Goal: Communication & Community: Share content

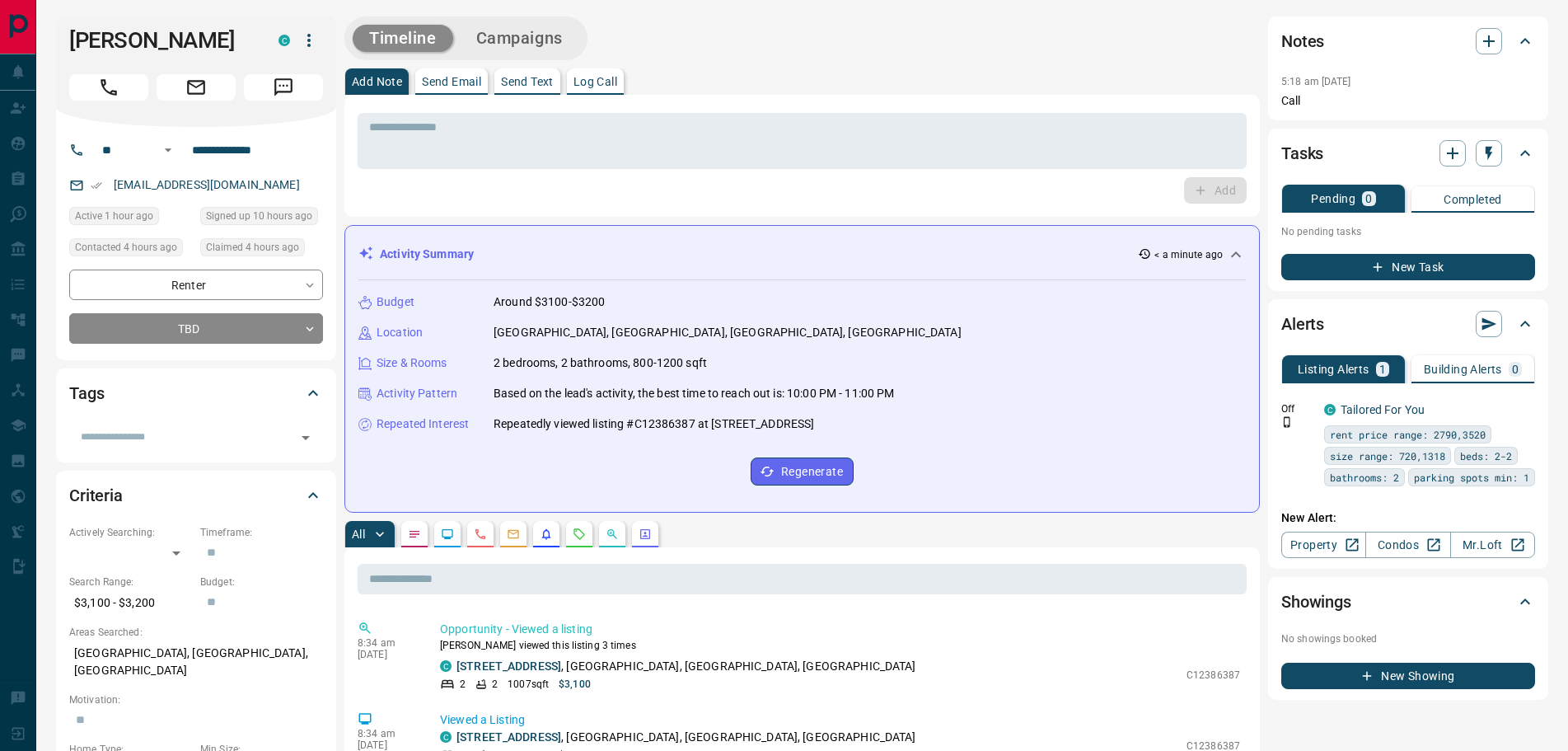
click at [288, 85] on icon "Message" at bounding box center [283, 87] width 18 height 18
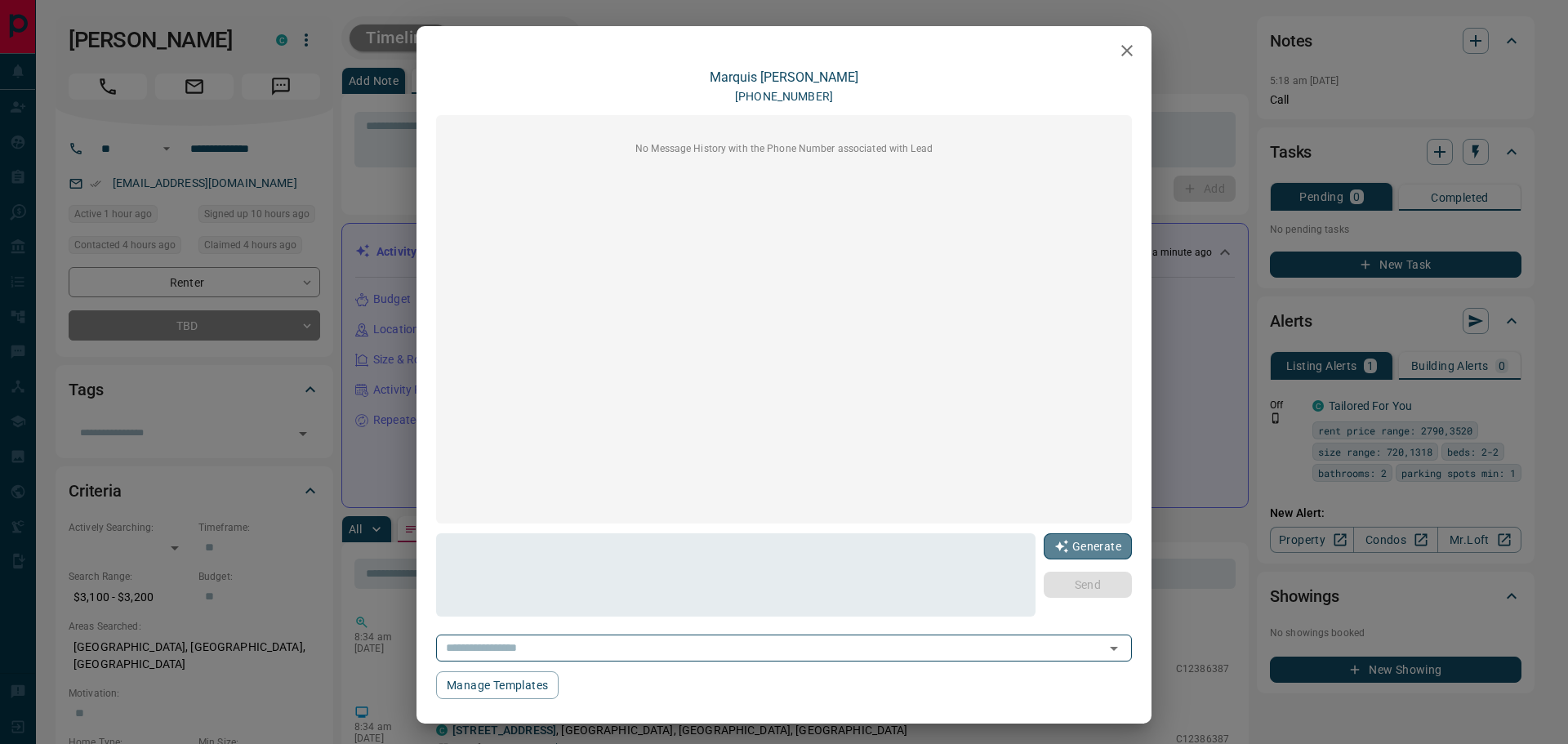
click at [1065, 545] on button "Generate" at bounding box center [1087, 547] width 88 height 26
type textarea "**********"
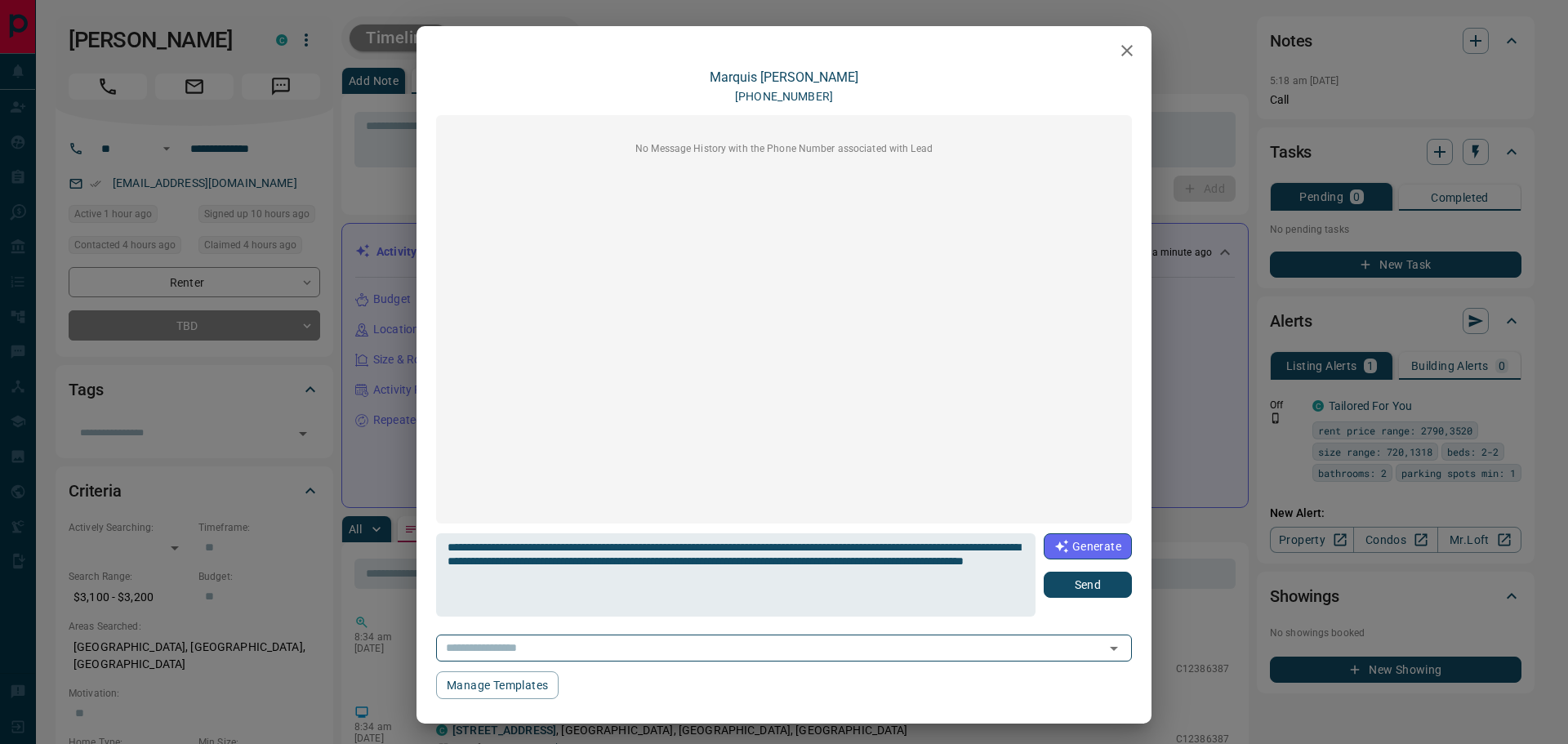
click at [1046, 585] on button "Send" at bounding box center [1087, 585] width 88 height 26
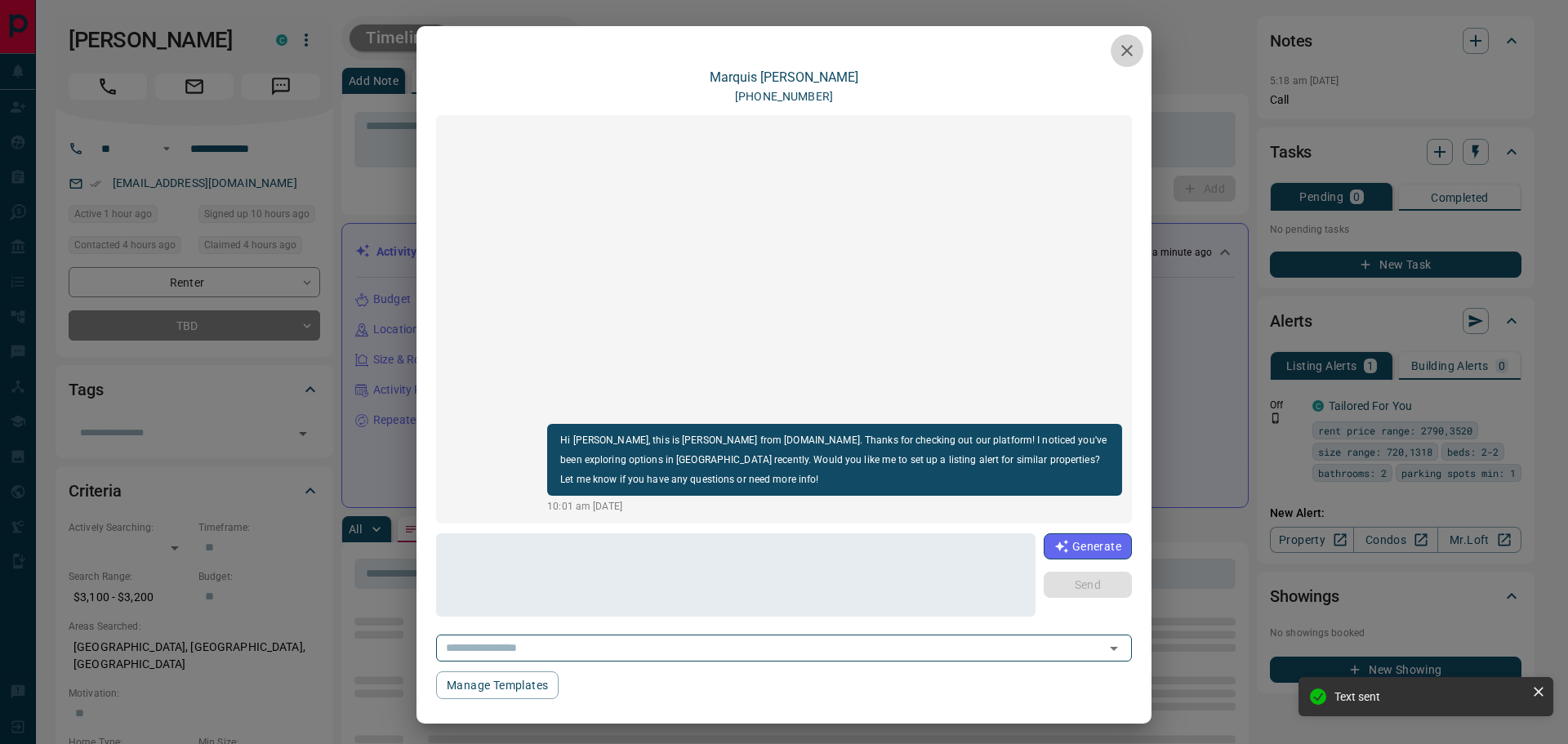
click at [1121, 52] on icon "button" at bounding box center [1127, 51] width 11 height 11
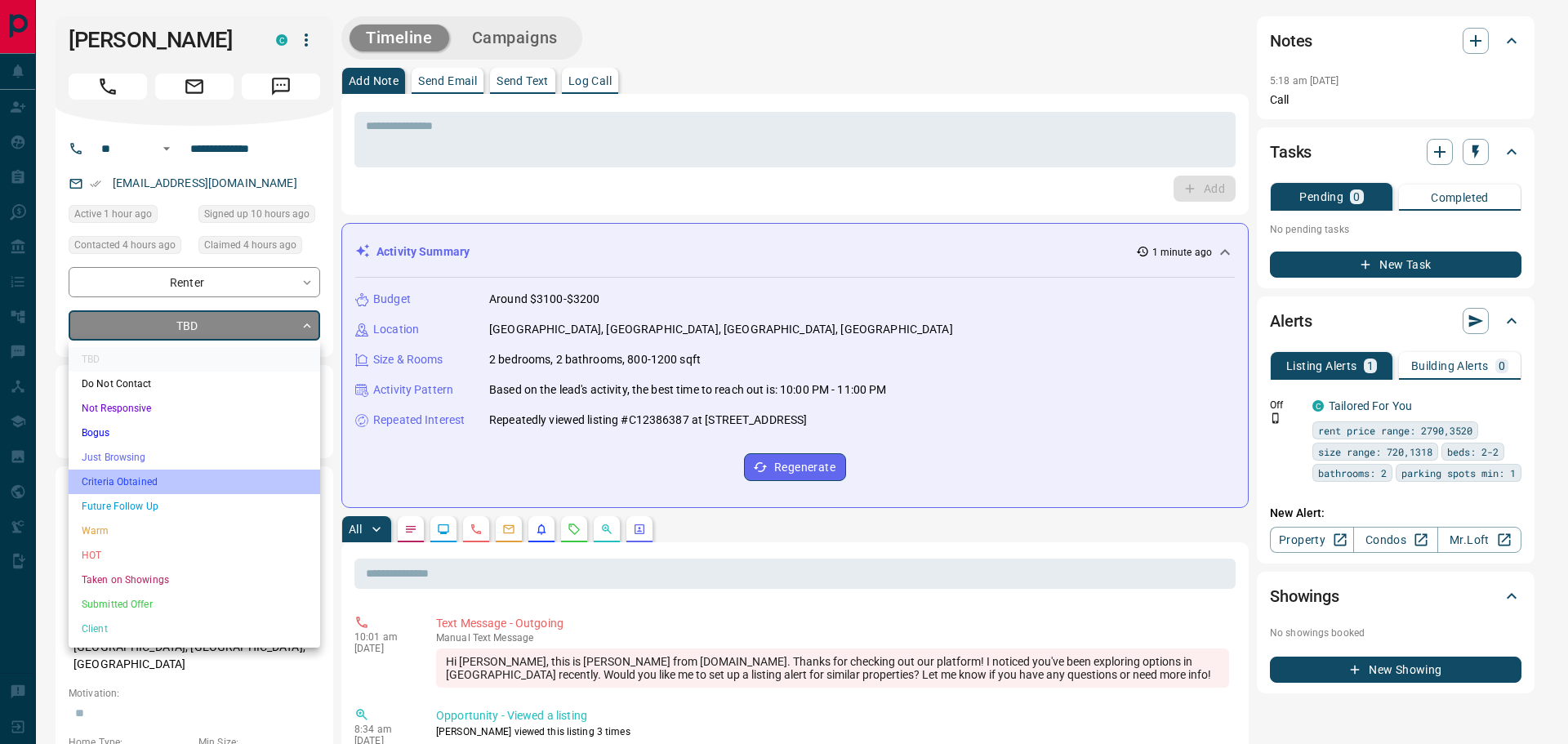
click at [128, 482] on li "Criteria Obtained" at bounding box center [194, 482] width 251 height 24
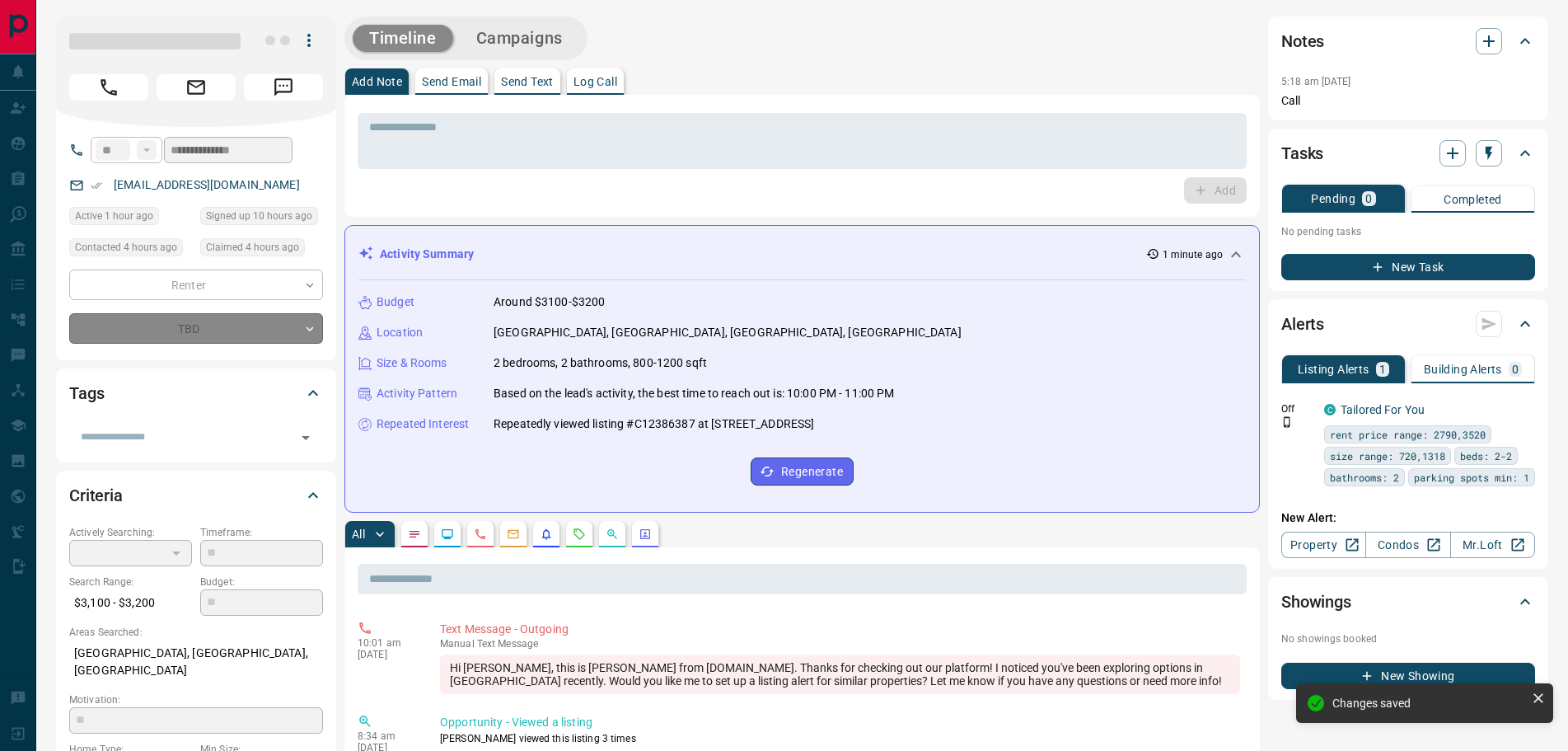
type input "*"
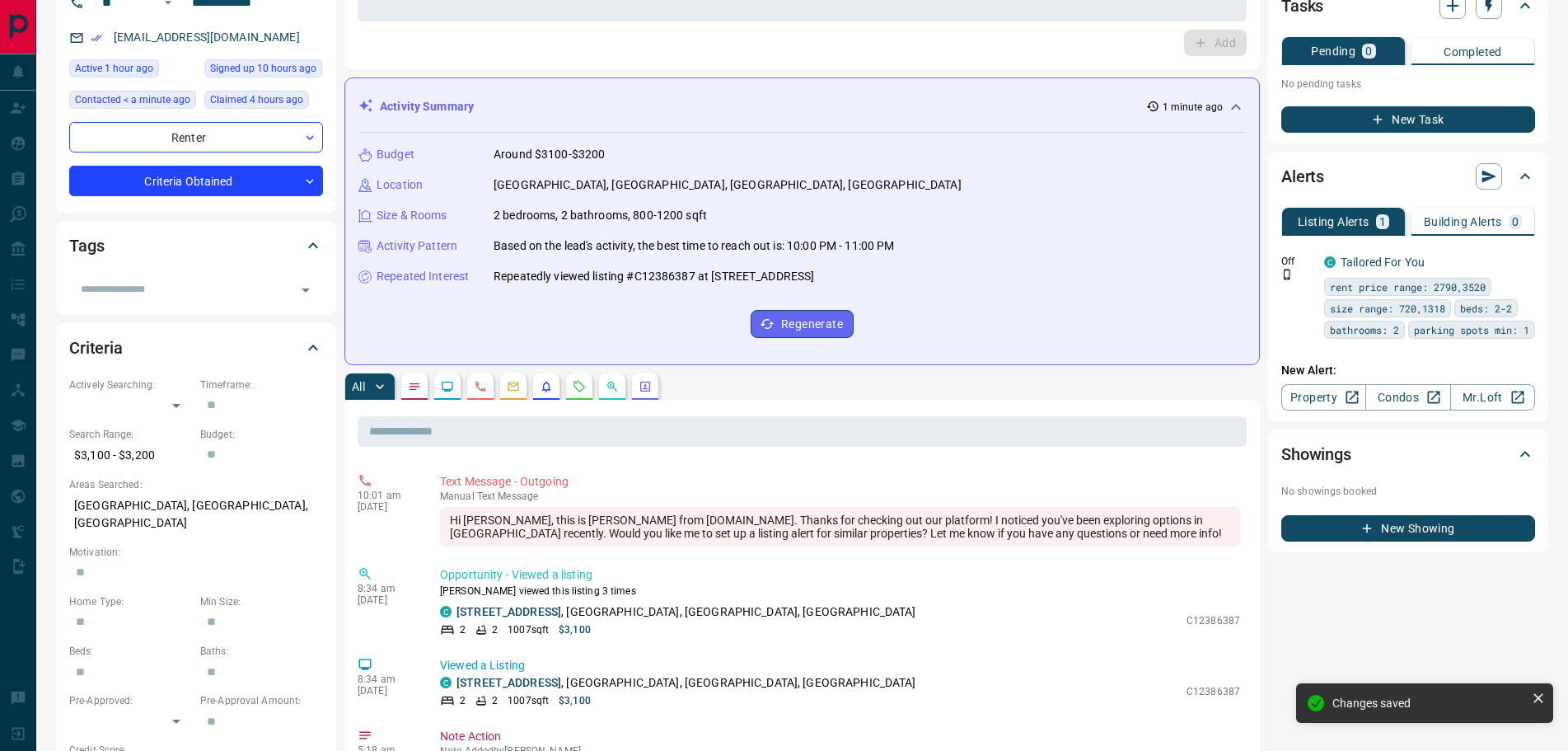
scroll to position [165, 0]
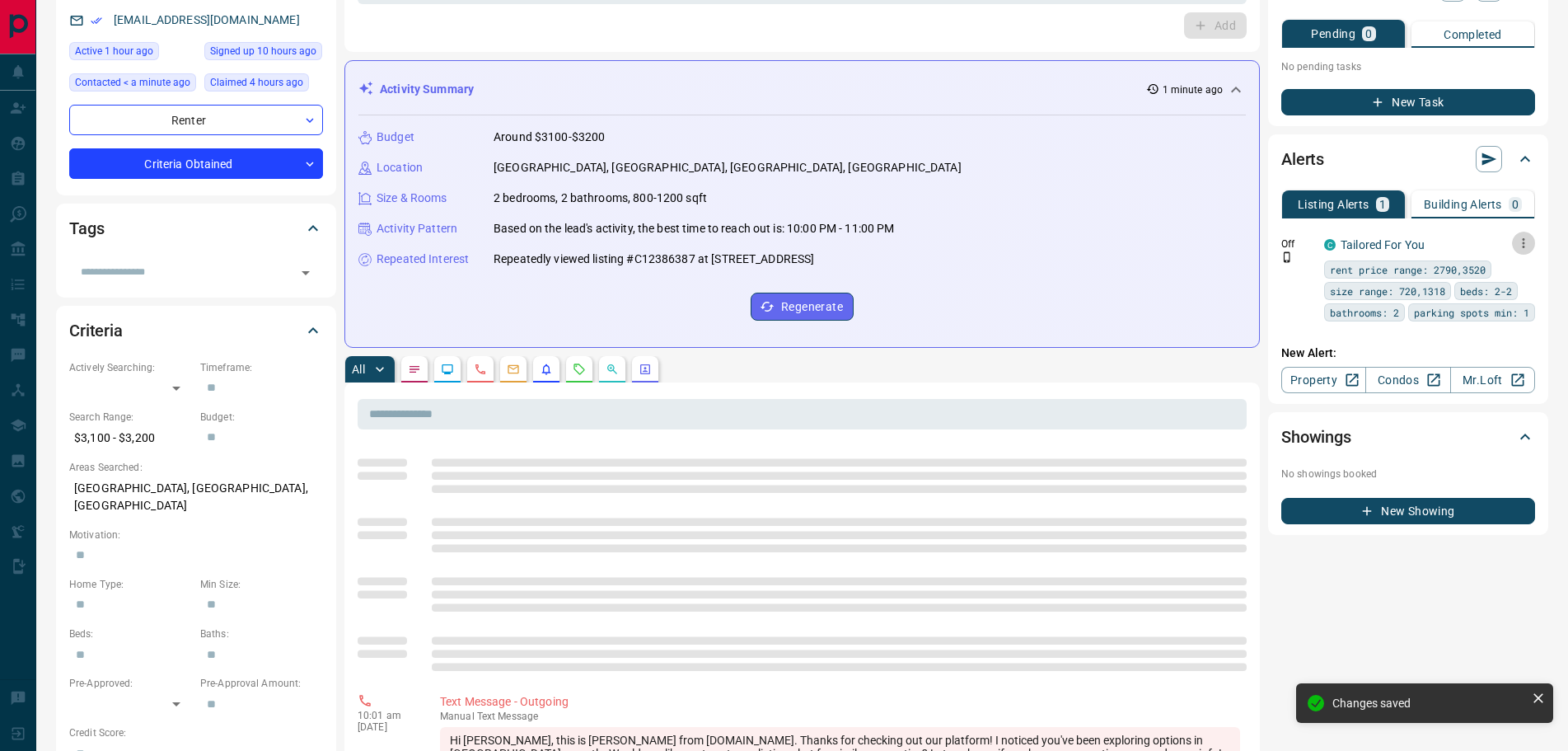
click at [1521, 246] on icon "button" at bounding box center [1523, 243] width 15 height 15
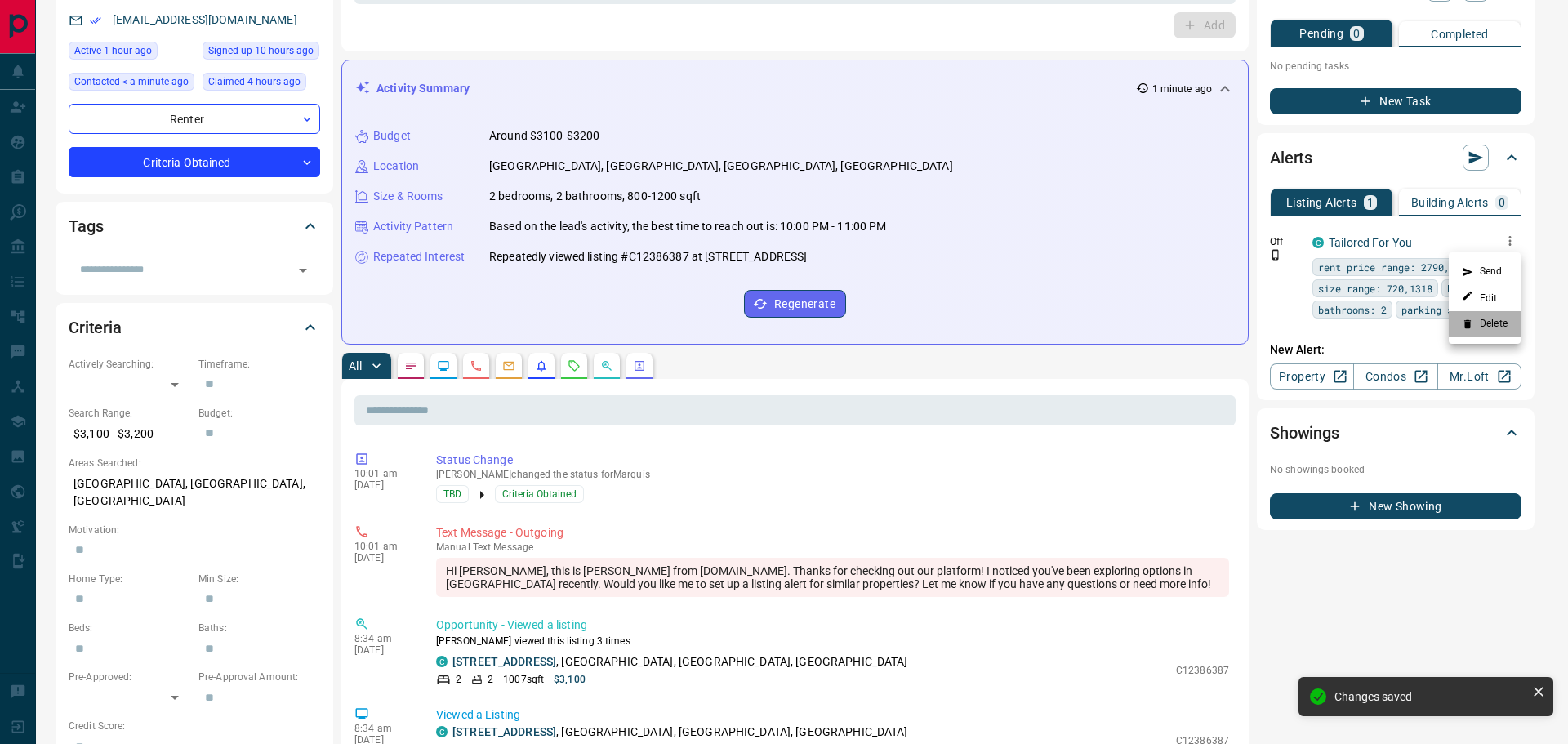
click at [1475, 324] on li "Delete" at bounding box center [1485, 324] width 72 height 26
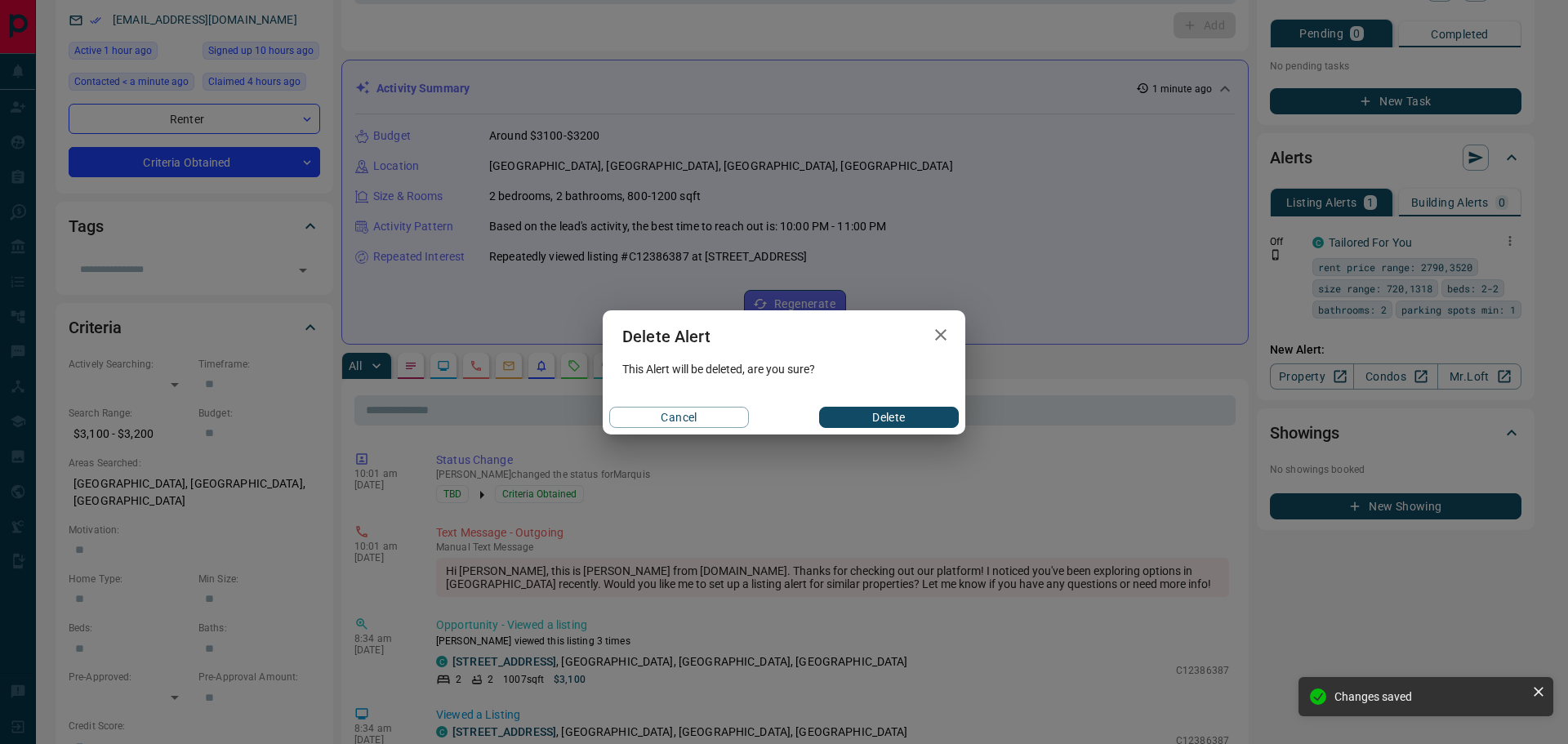
click at [862, 416] on button "Delete" at bounding box center [889, 417] width 140 height 21
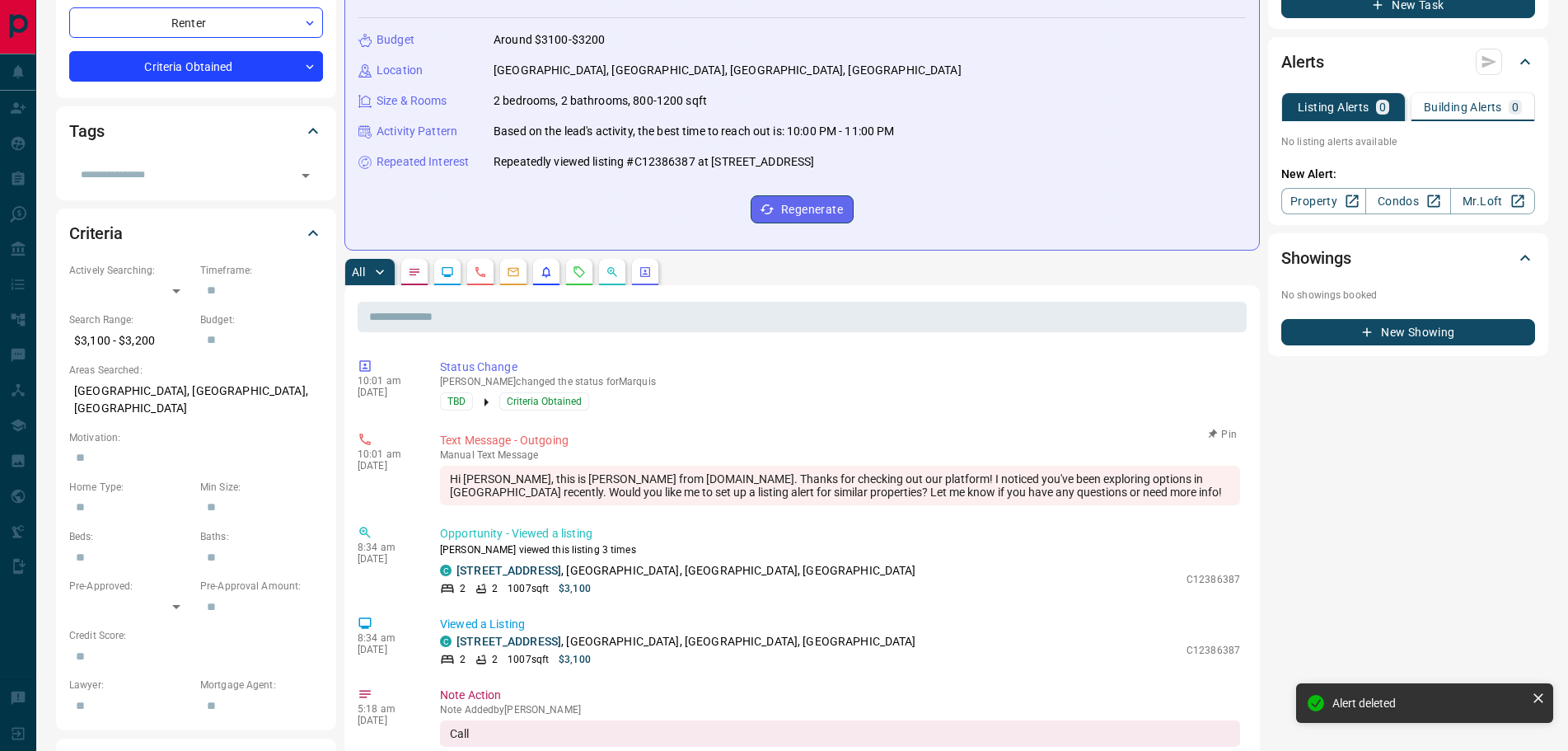
scroll to position [412, 0]
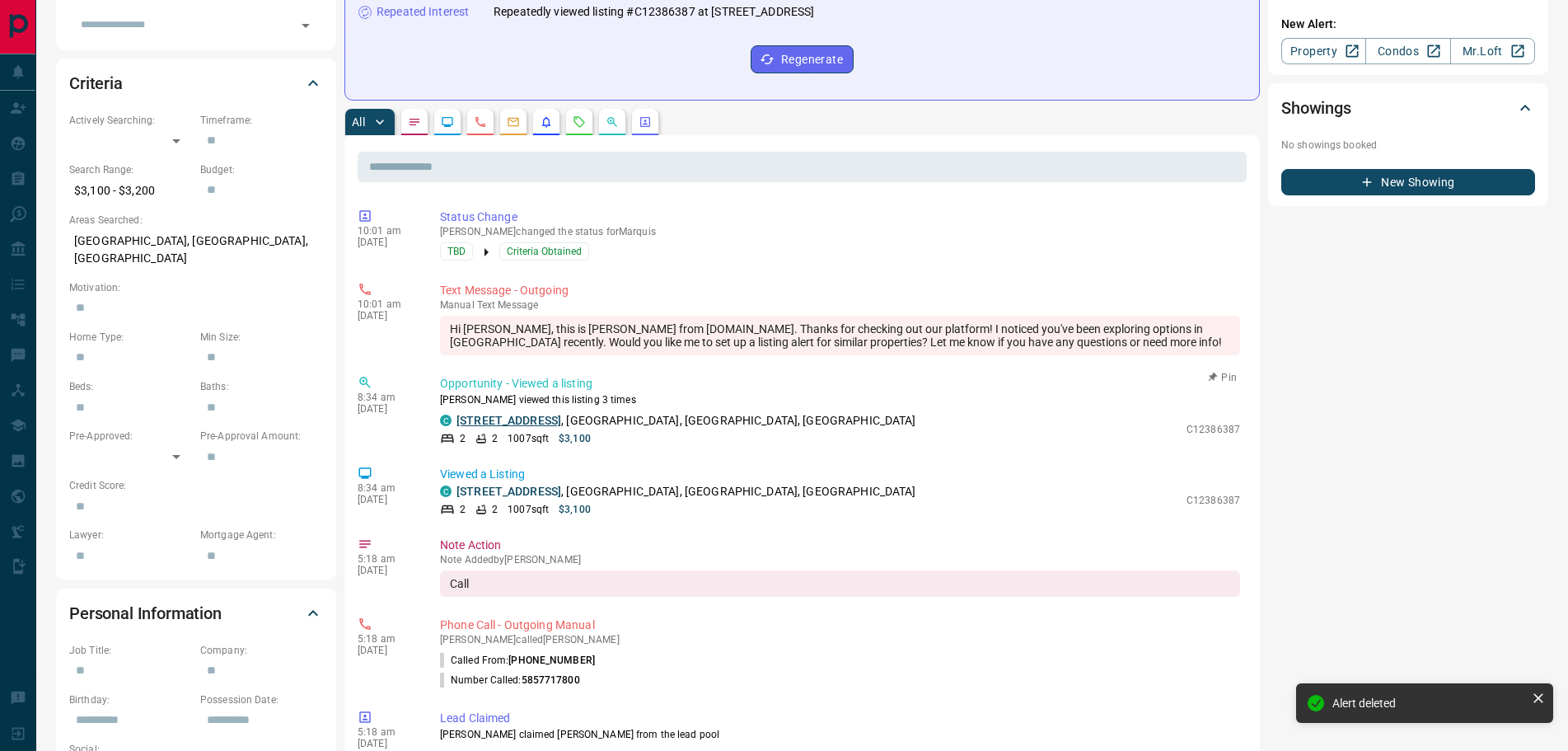
click at [505, 418] on link "[STREET_ADDRESS]" at bounding box center [509, 420] width 105 height 13
